Goal: Transaction & Acquisition: Obtain resource

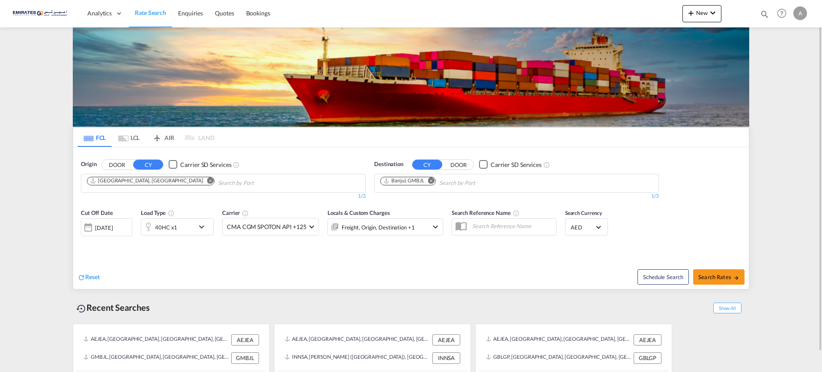
click at [433, 181] on md-icon "Remove" at bounding box center [431, 180] width 6 height 6
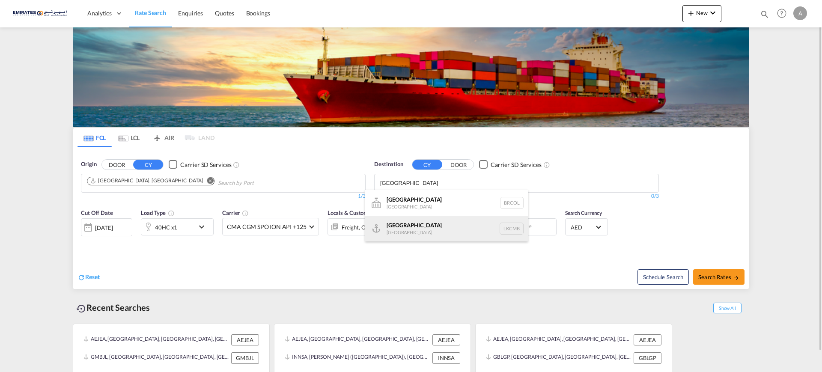
type input "[GEOGRAPHIC_DATA]"
click at [393, 227] on div "Colombo [GEOGRAPHIC_DATA] LKCMB" at bounding box center [446, 229] width 163 height 26
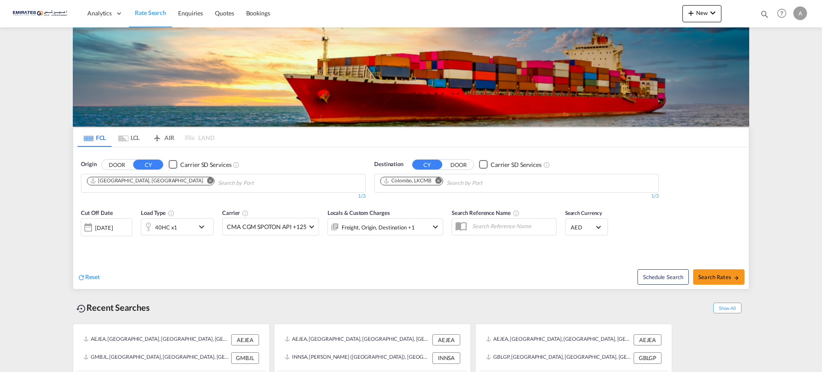
click at [192, 227] on div "40HC x1" at bounding box center [167, 226] width 53 height 17
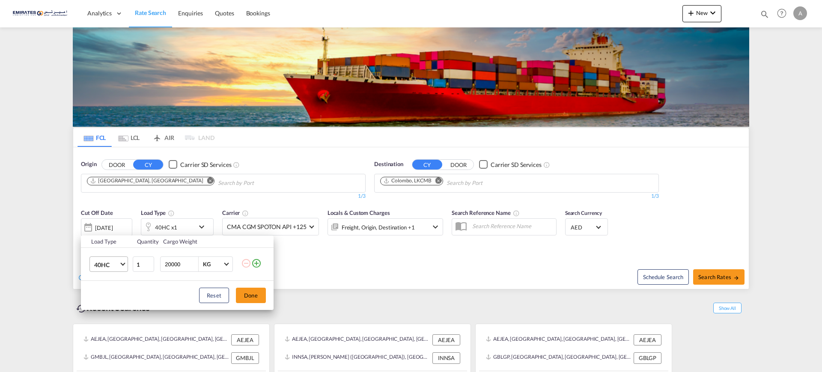
click at [113, 265] on span "40HC" at bounding box center [106, 265] width 25 height 9
click at [102, 224] on div "20GP" at bounding box center [101, 223] width 15 height 9
click at [255, 295] on button "Done" at bounding box center [251, 295] width 30 height 15
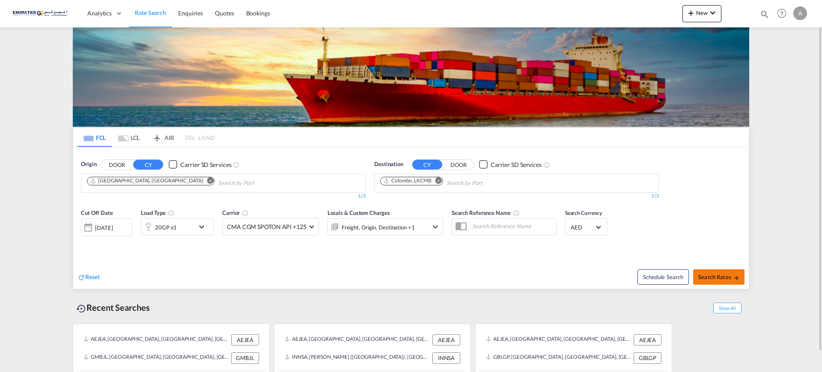
click at [711, 273] on button "Search Rates" at bounding box center [718, 276] width 51 height 15
type input "AEJEA to LKCMB / [DATE]"
